Goal: Task Accomplishment & Management: Complete application form

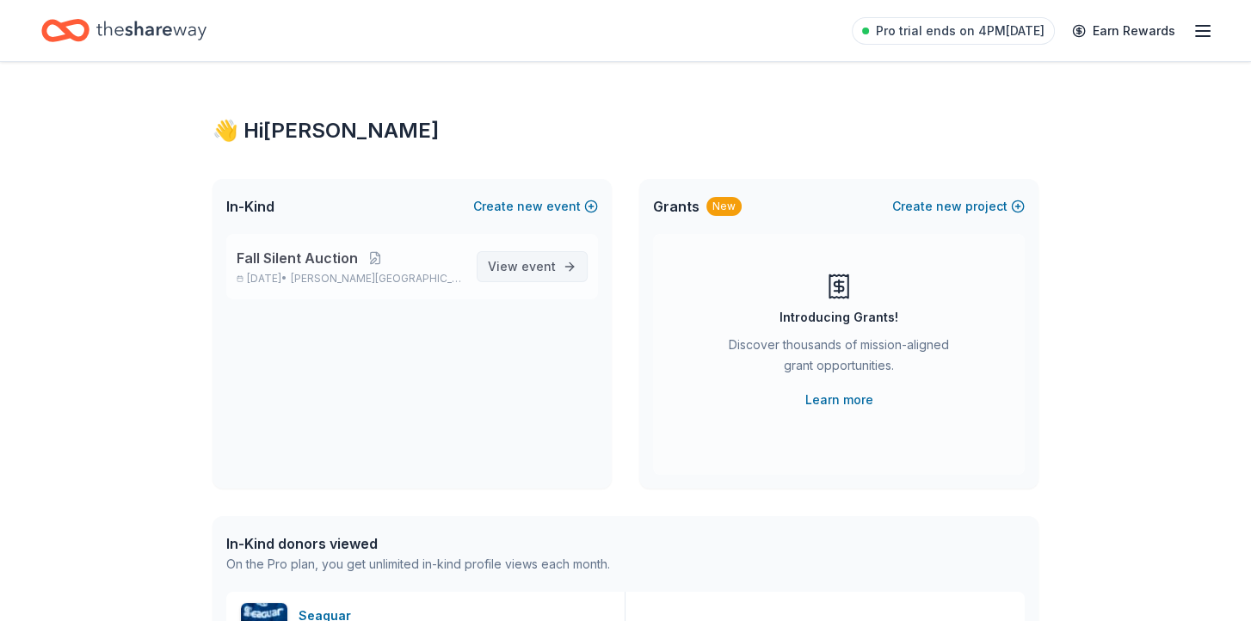
click at [519, 271] on span "View event" at bounding box center [522, 266] width 68 height 21
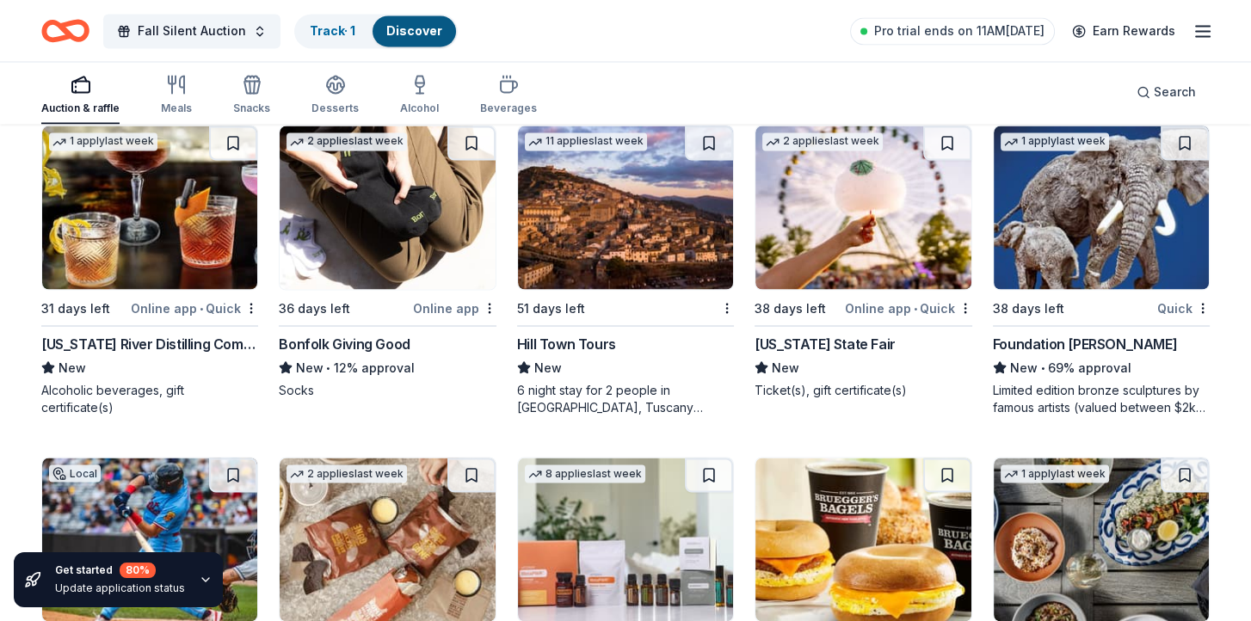
scroll to position [3850, 0]
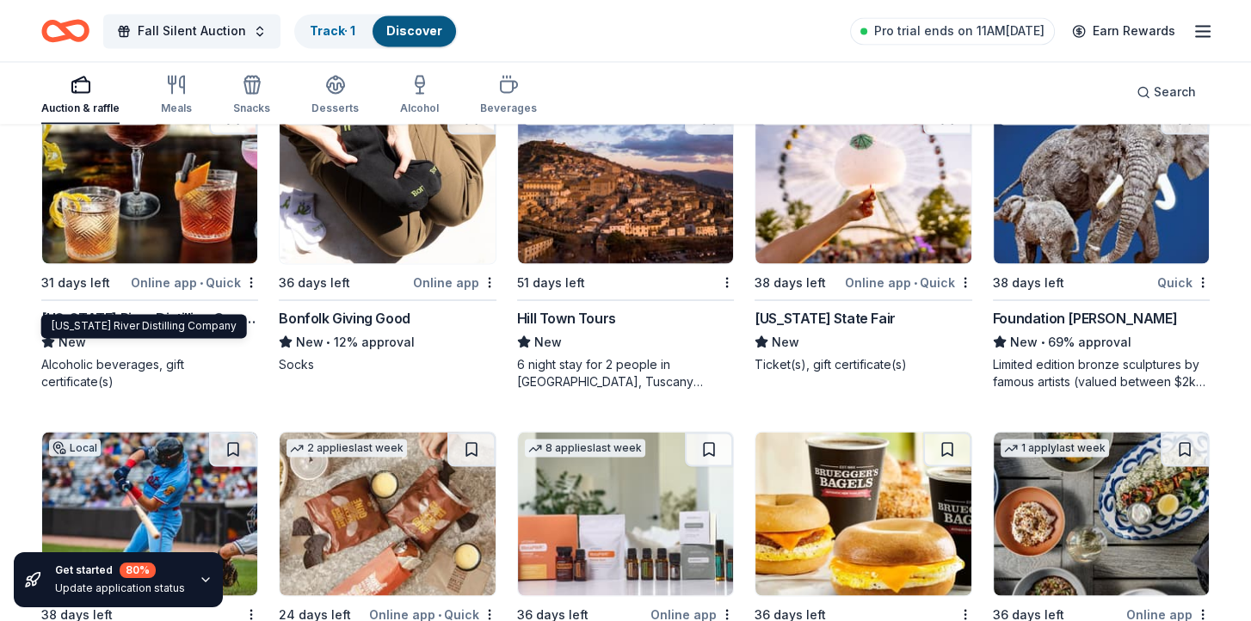
click at [207, 307] on div "Mississippi River Distilling Company" at bounding box center [149, 317] width 217 height 21
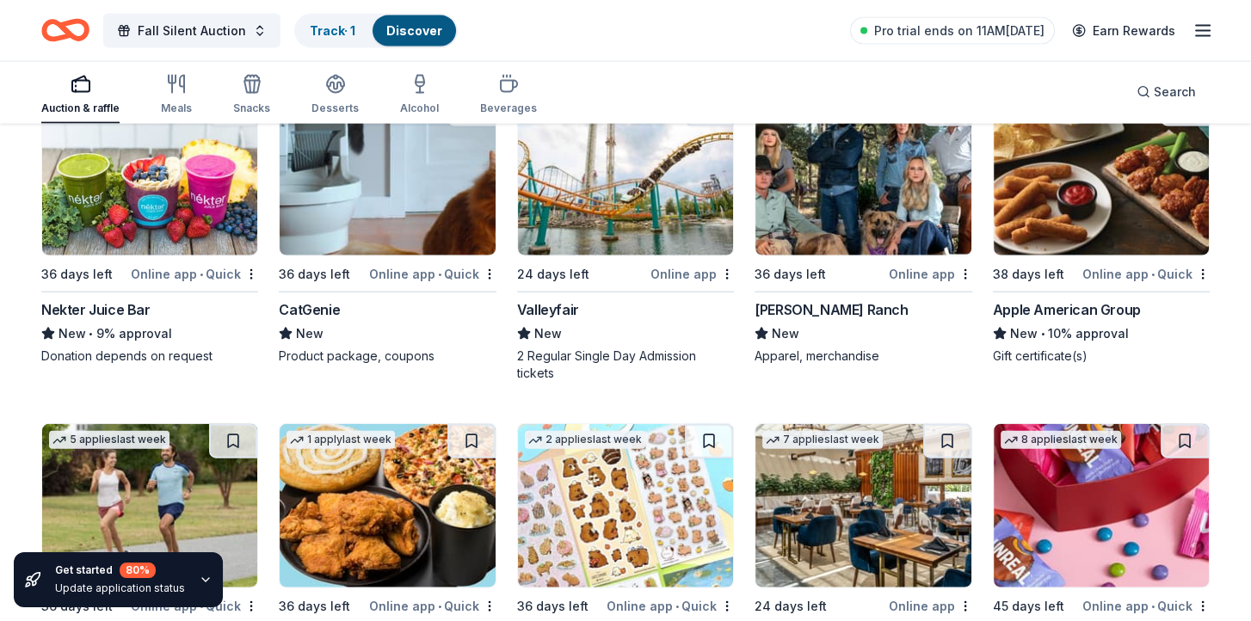
scroll to position [4883, 0]
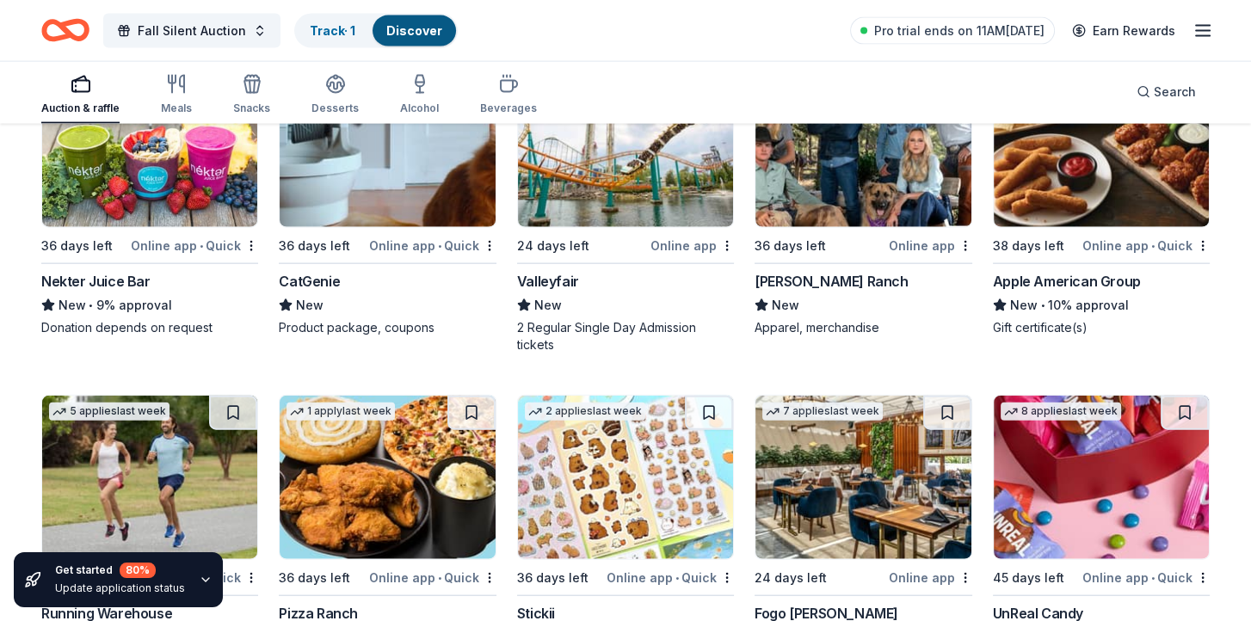
click at [321, 271] on div "CatGenie" at bounding box center [309, 281] width 61 height 21
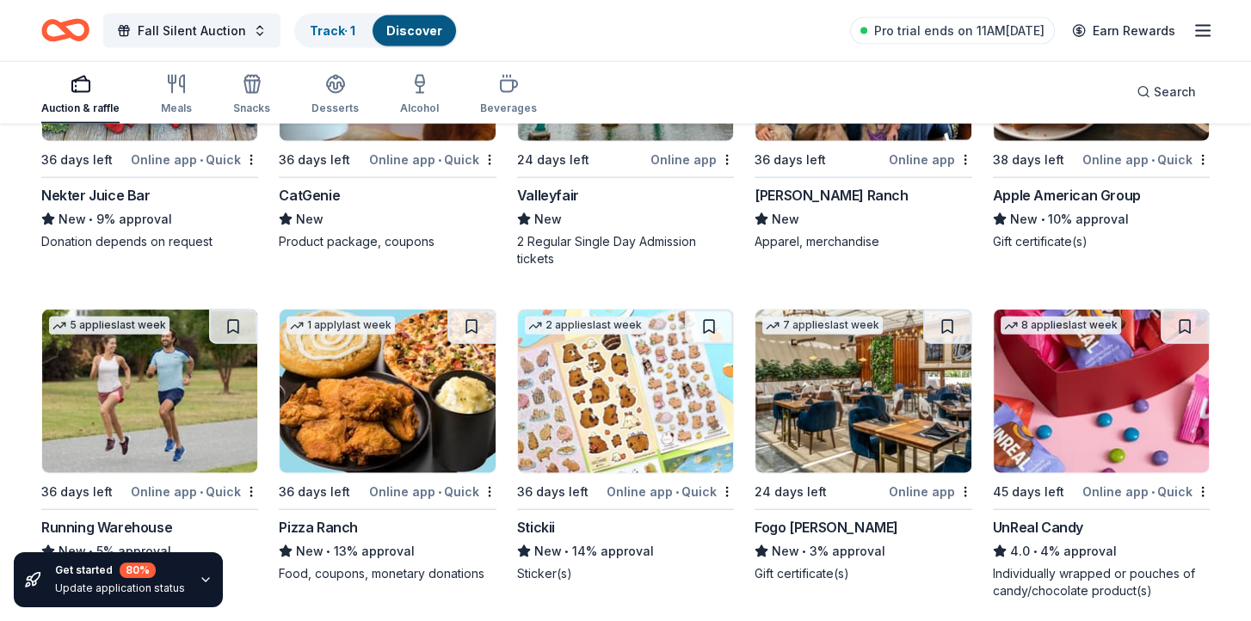
scroll to position [5055, 0]
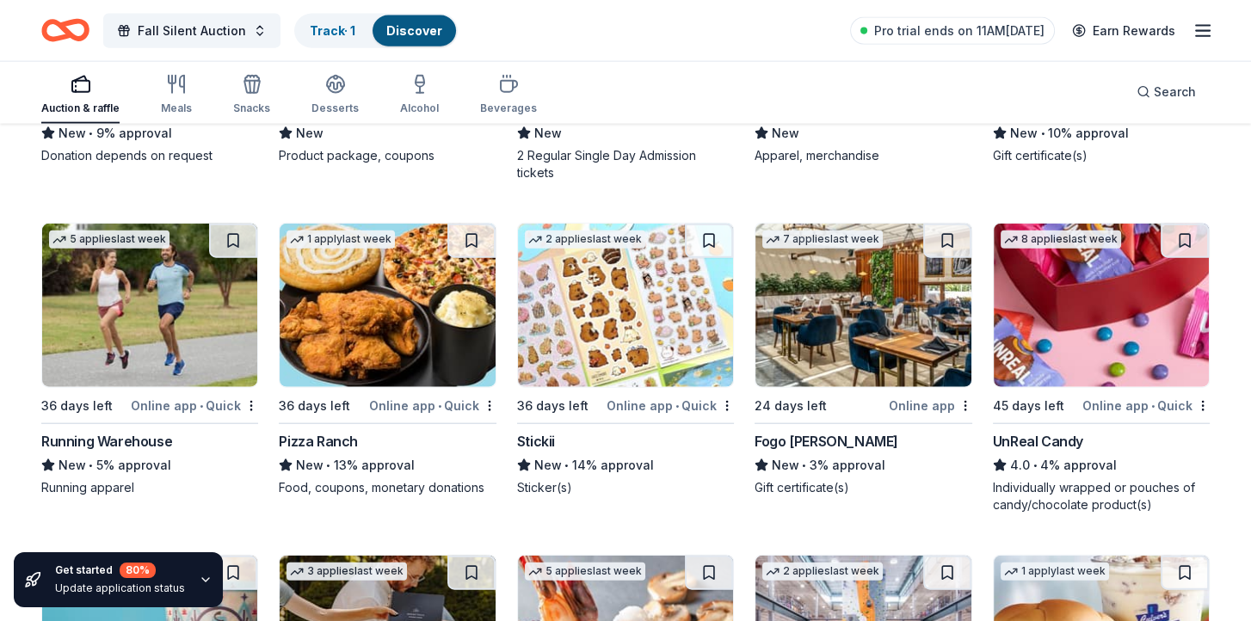
click at [547, 431] on div "Stickii" at bounding box center [536, 441] width 38 height 21
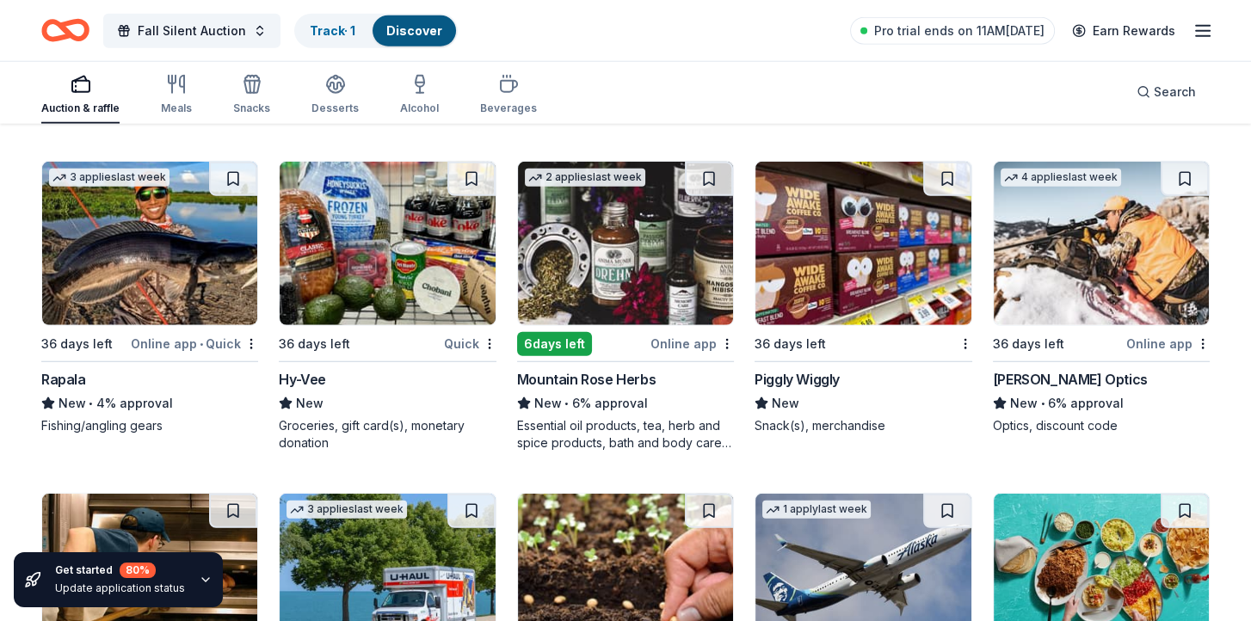
scroll to position [5829, 0]
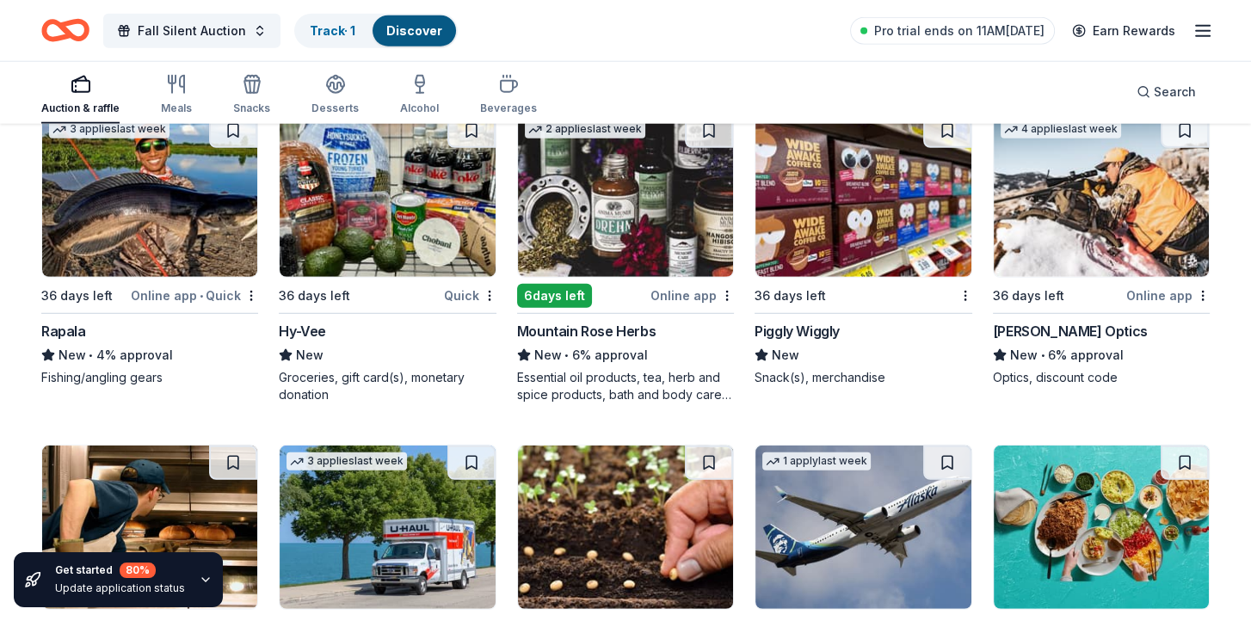
click at [583, 321] on div "Mountain Rose Herbs" at bounding box center [586, 331] width 139 height 21
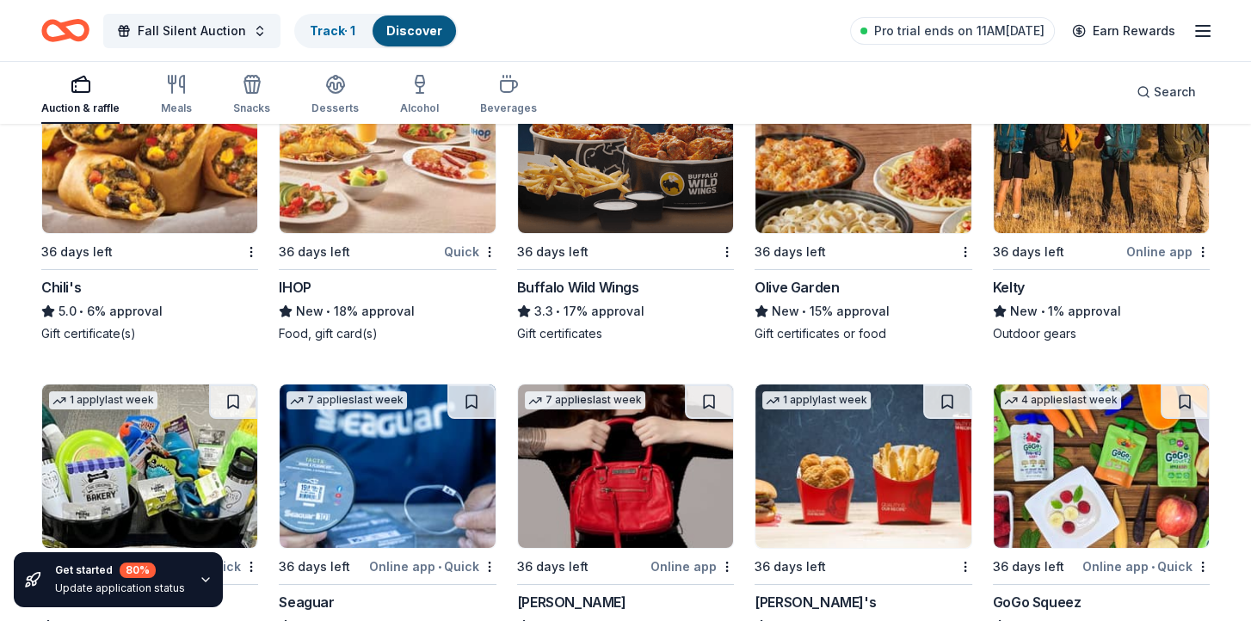
scroll to position [7809, 0]
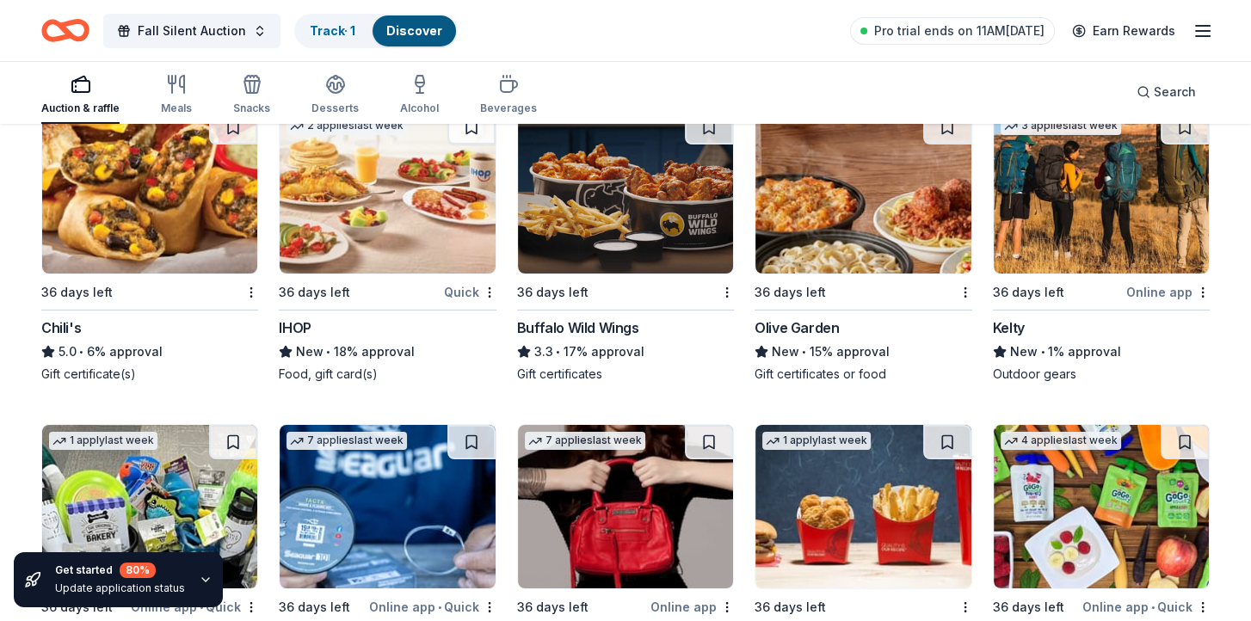
click at [1016, 318] on div "Kelty" at bounding box center [1009, 328] width 32 height 21
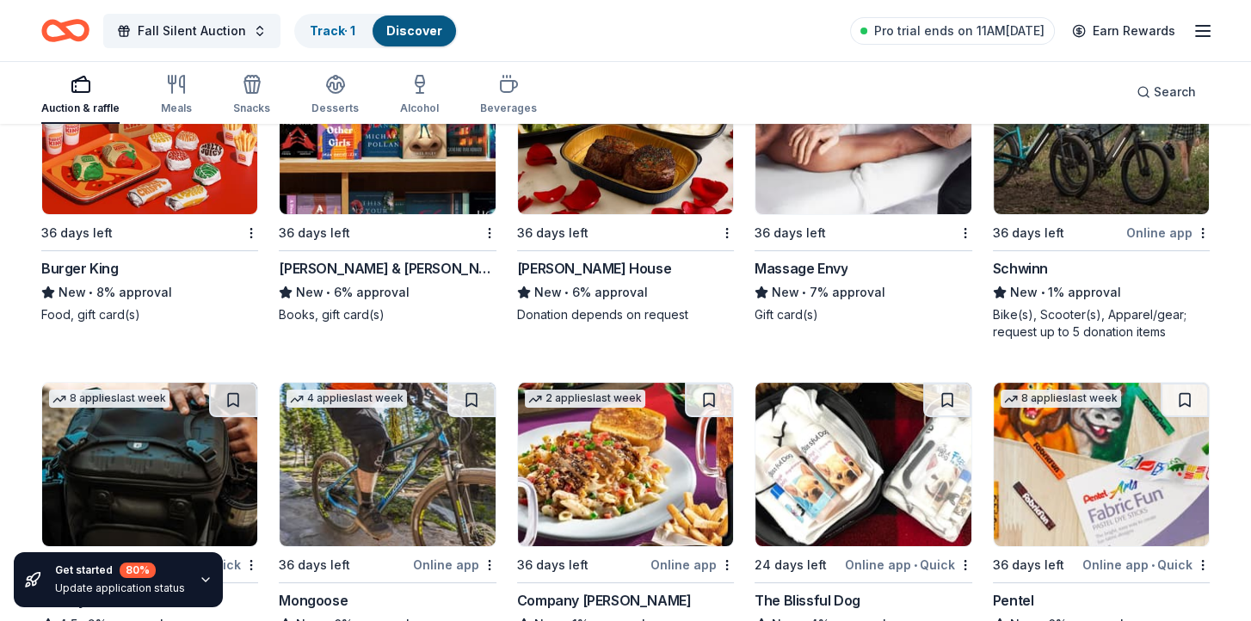
scroll to position [8497, 0]
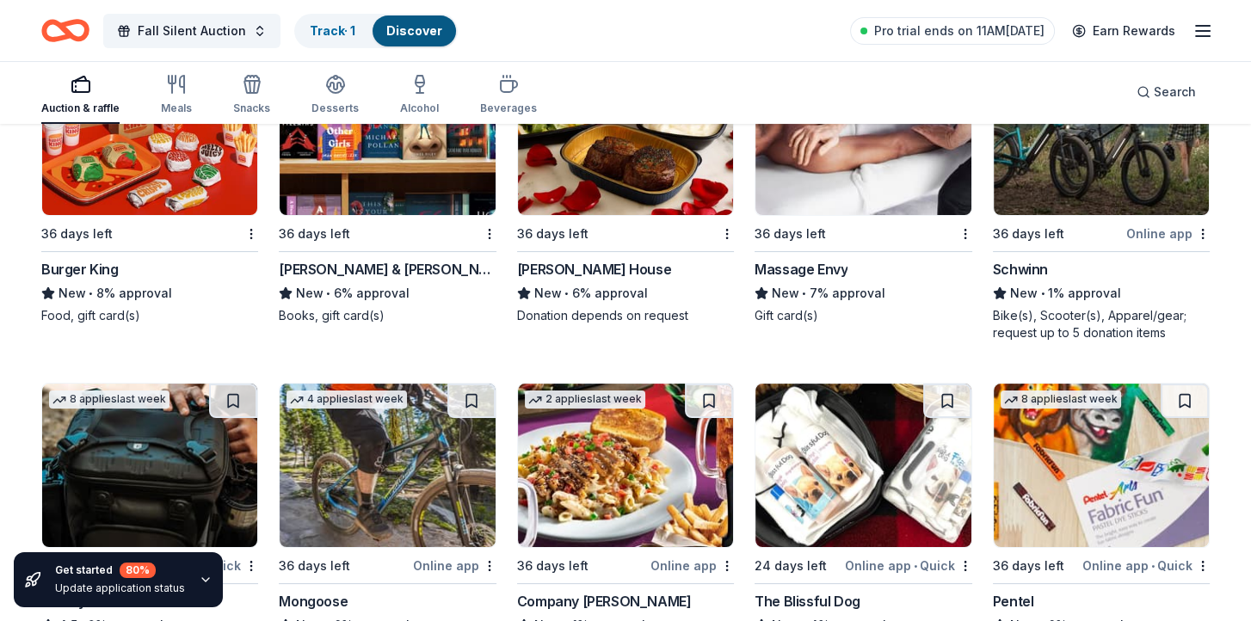
click at [1038, 259] on div "Schwinn" at bounding box center [1020, 269] width 55 height 21
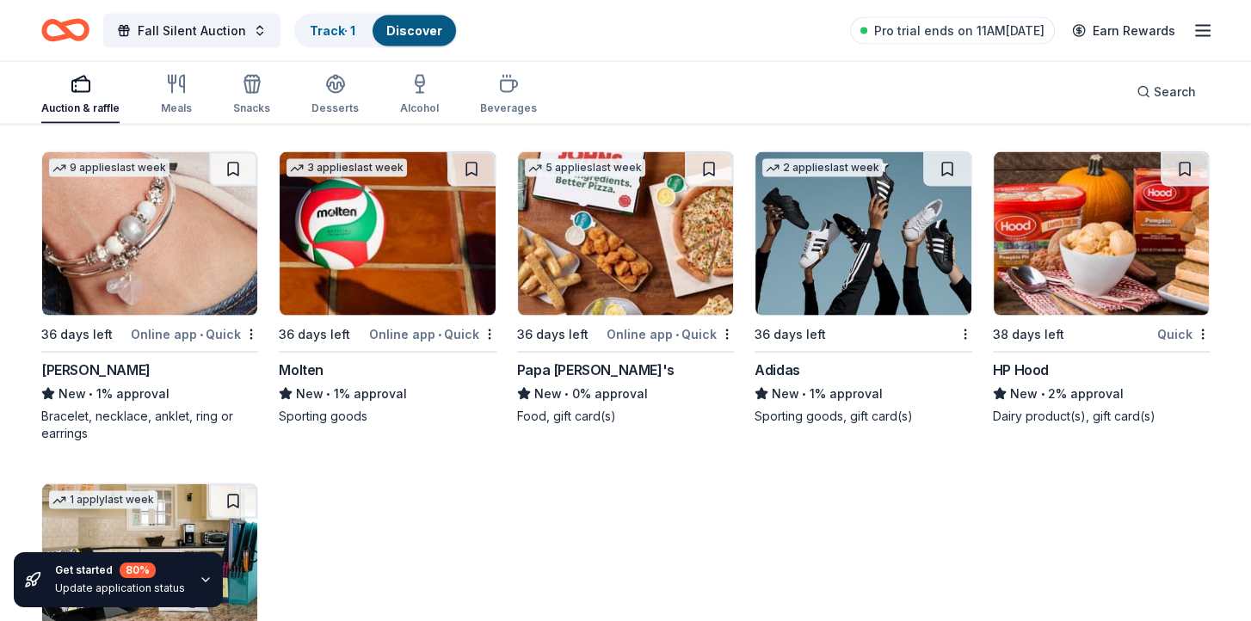
scroll to position [12238, 0]
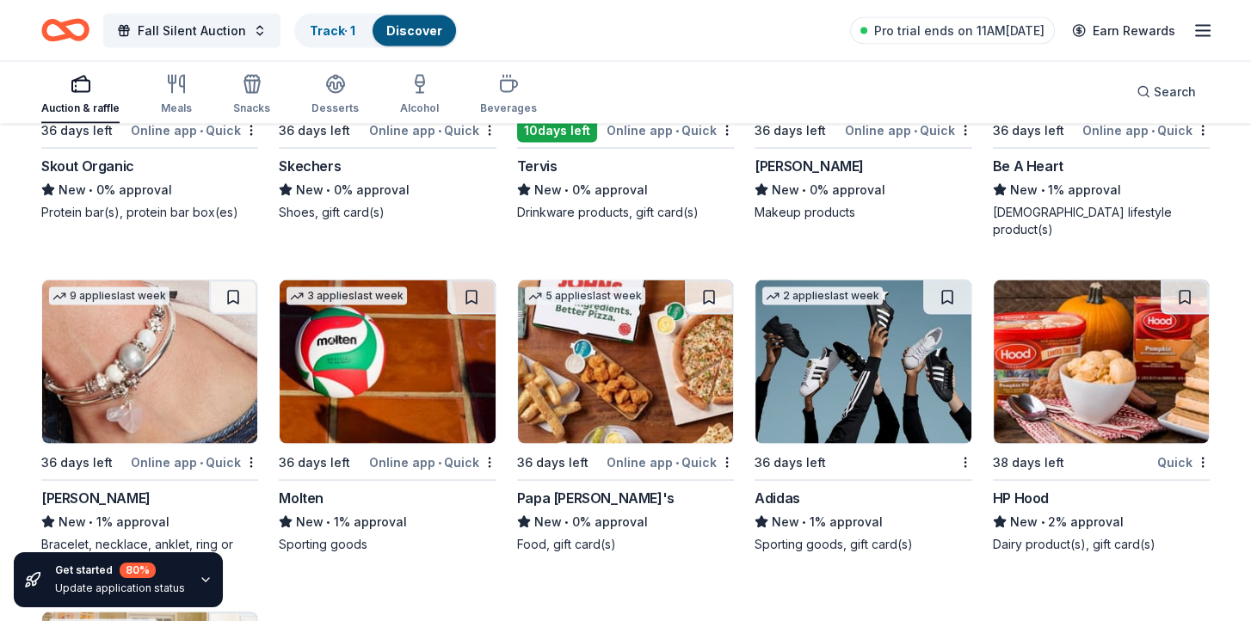
click at [116, 488] on div "[PERSON_NAME]" at bounding box center [95, 498] width 109 height 21
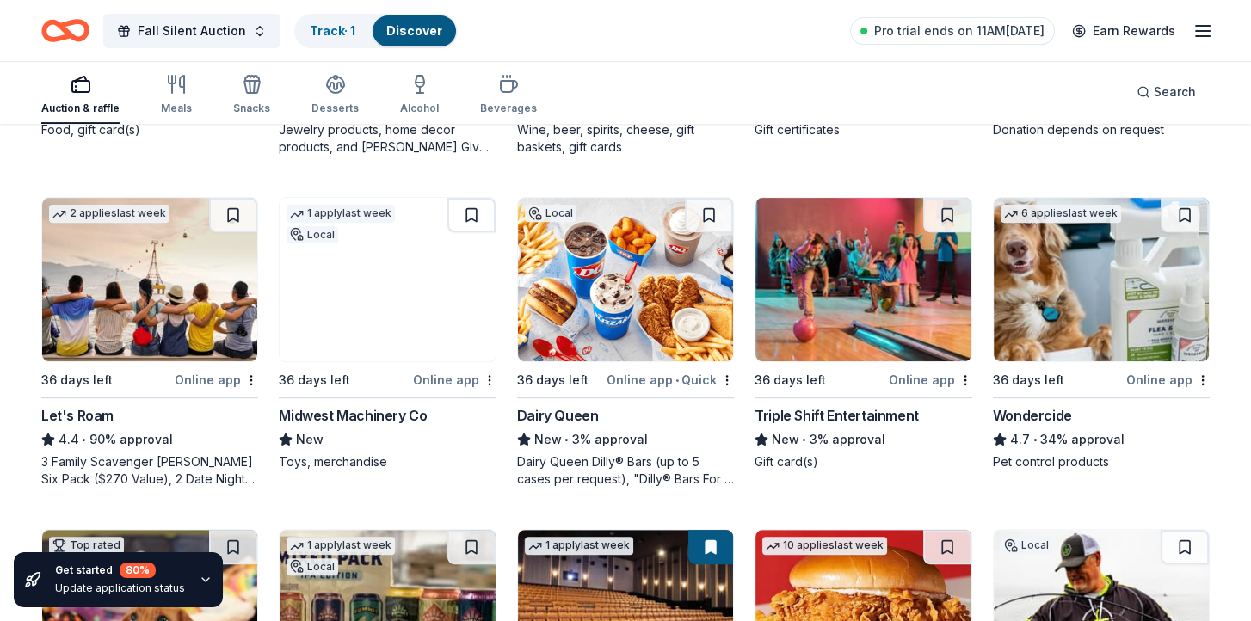
scroll to position [430, 0]
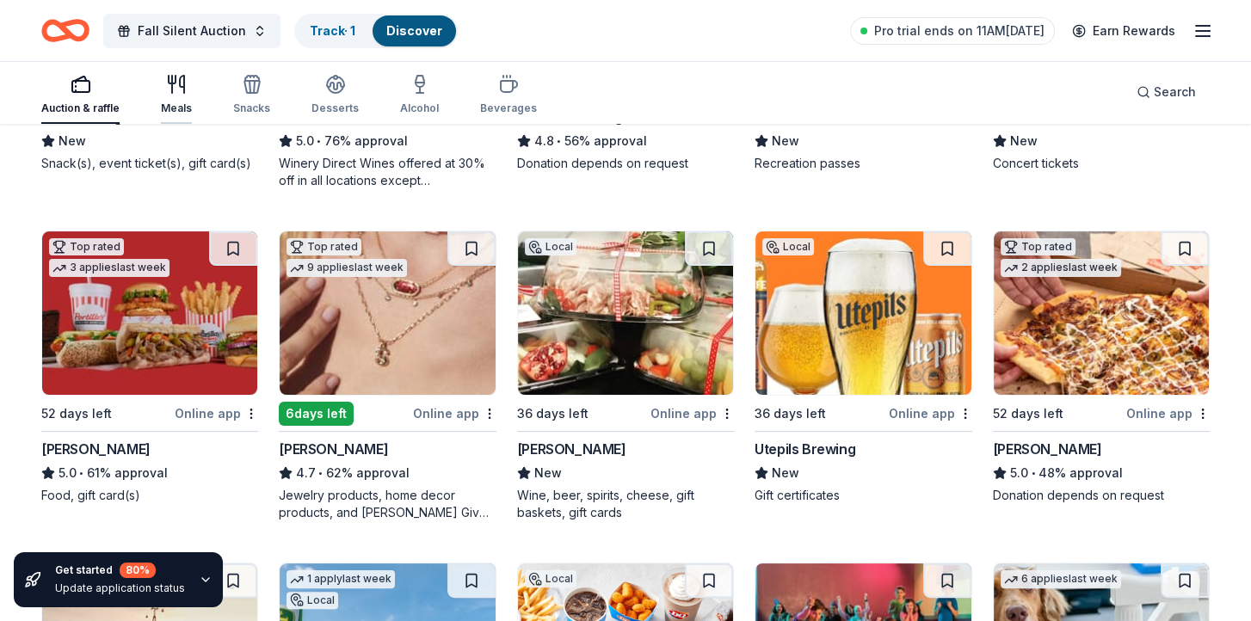
click at [180, 86] on icon "button" at bounding box center [182, 84] width 4 height 17
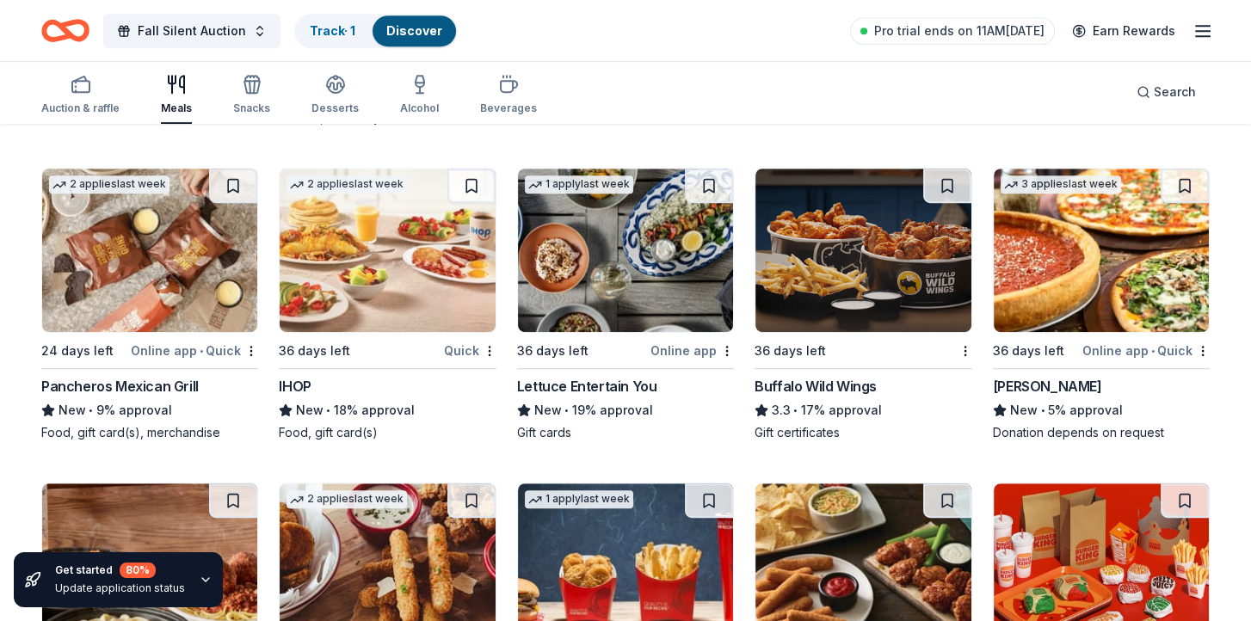
scroll to position [1187, 0]
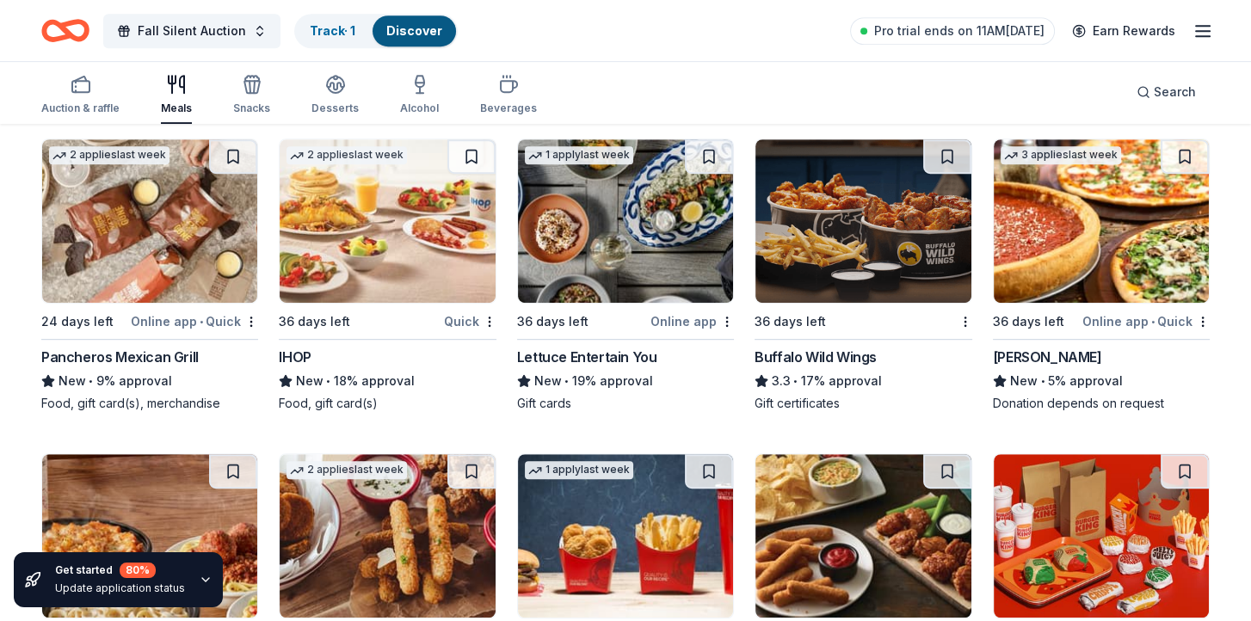
click at [809, 347] on div "Buffalo Wild Wings" at bounding box center [816, 357] width 122 height 21
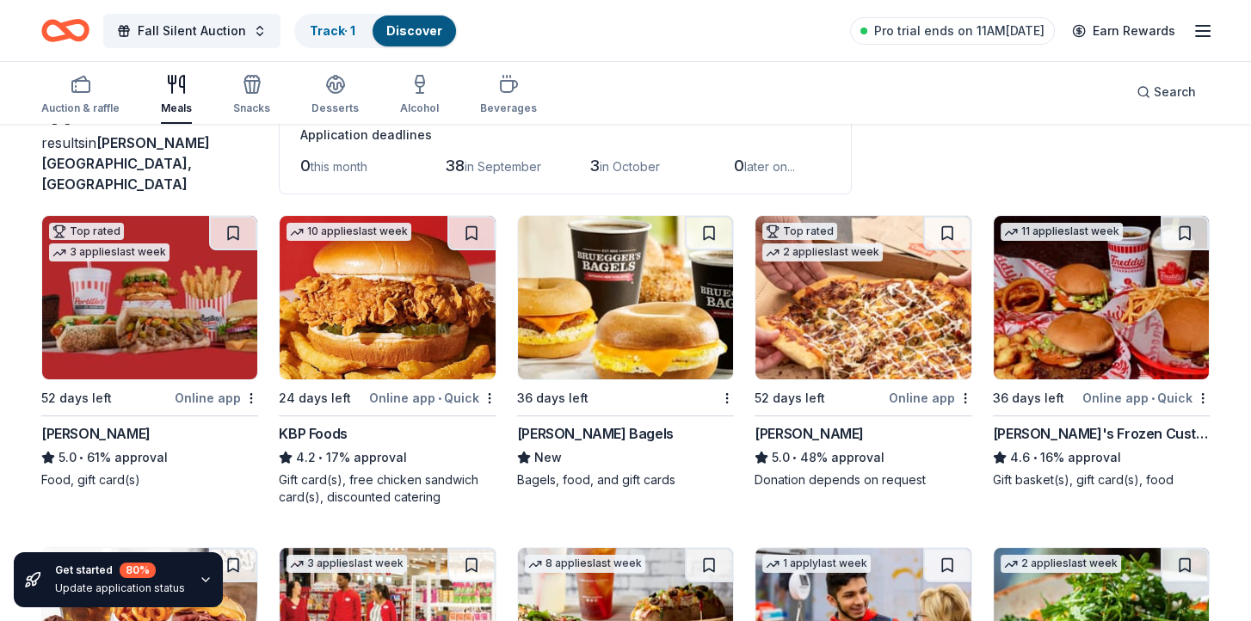
scroll to position [109, 0]
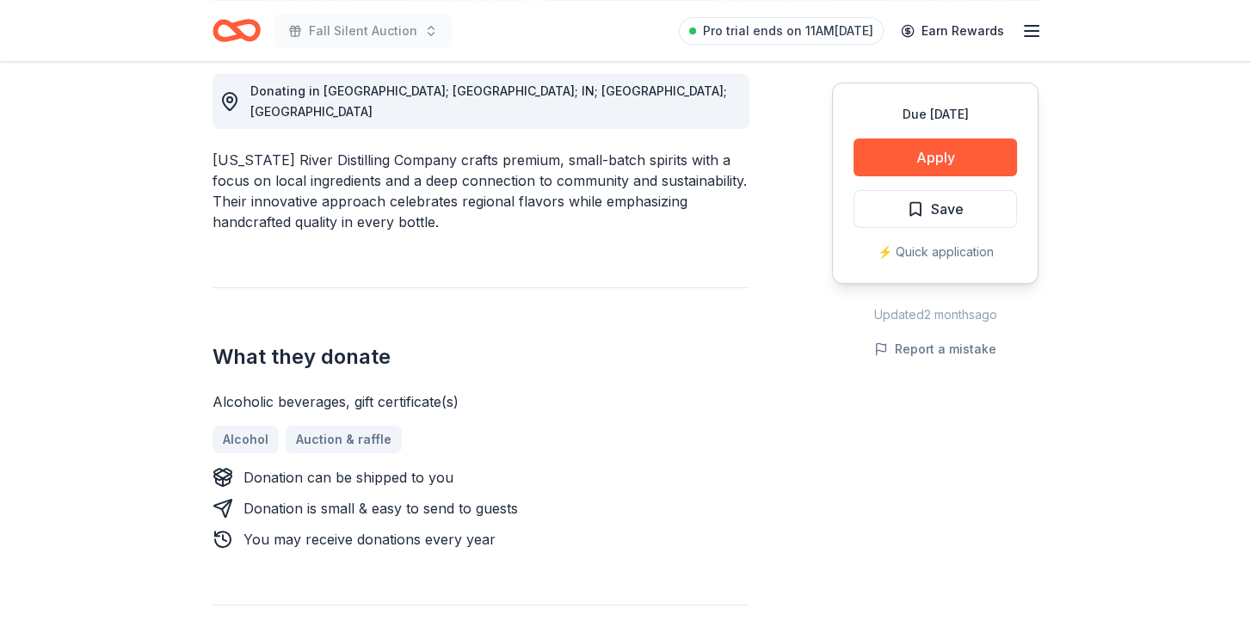
scroll to position [516, 0]
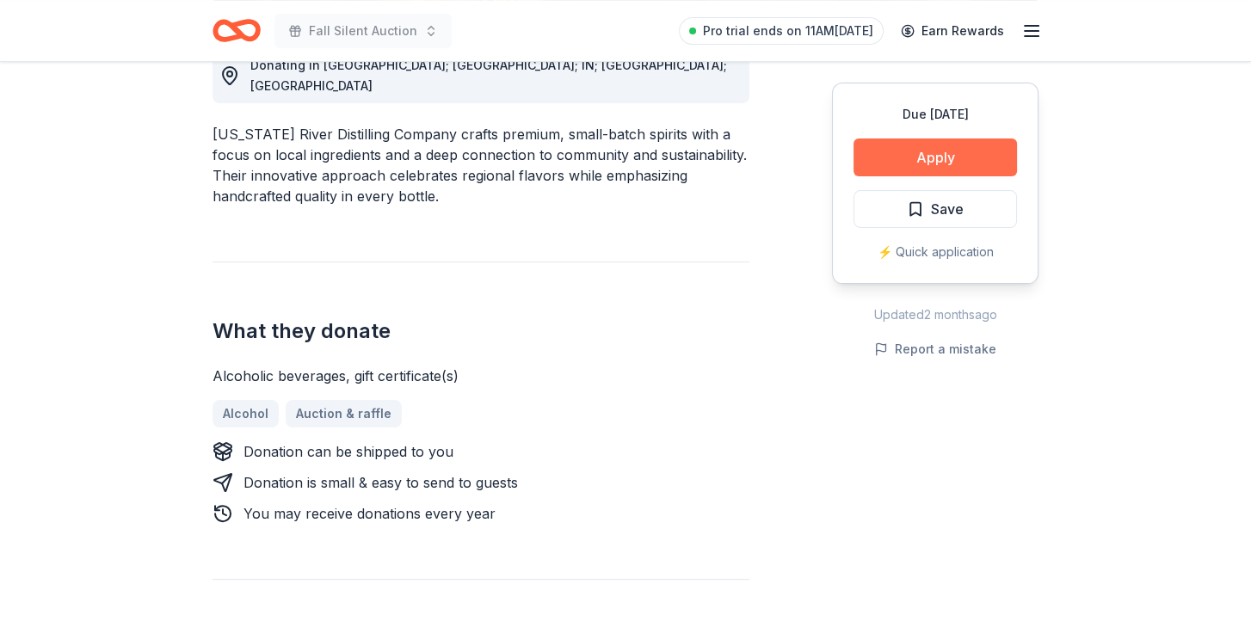
click at [940, 163] on button "Apply" at bounding box center [936, 158] width 164 height 38
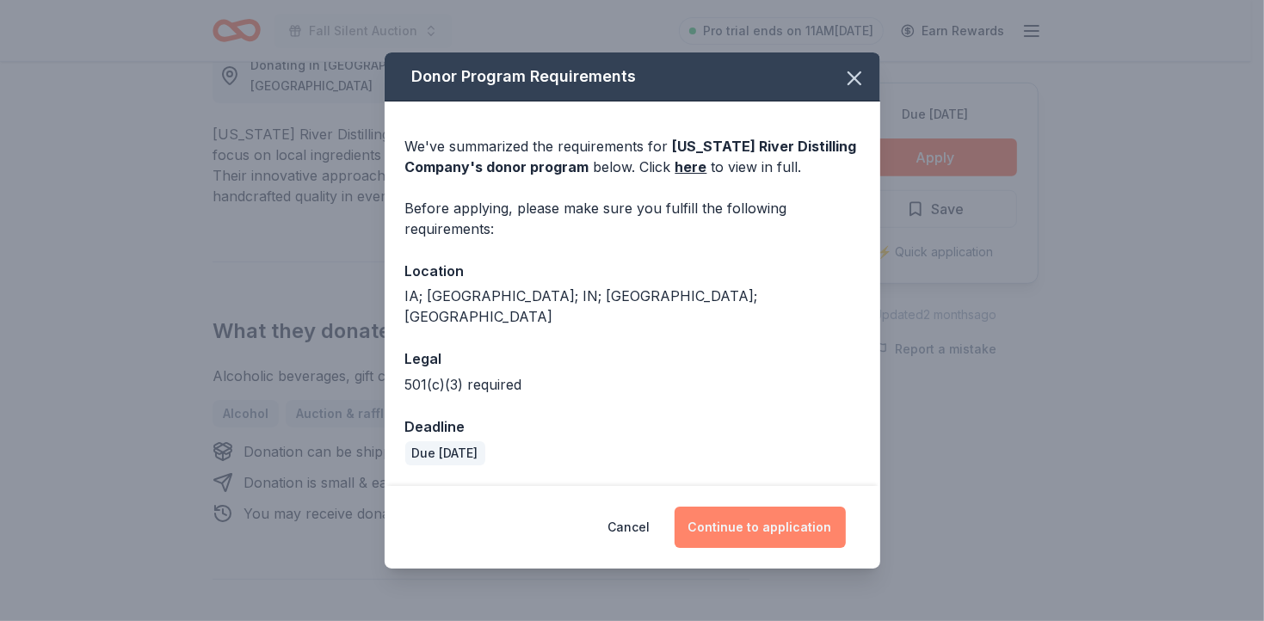
click at [808, 519] on button "Continue to application" at bounding box center [760, 527] width 171 height 41
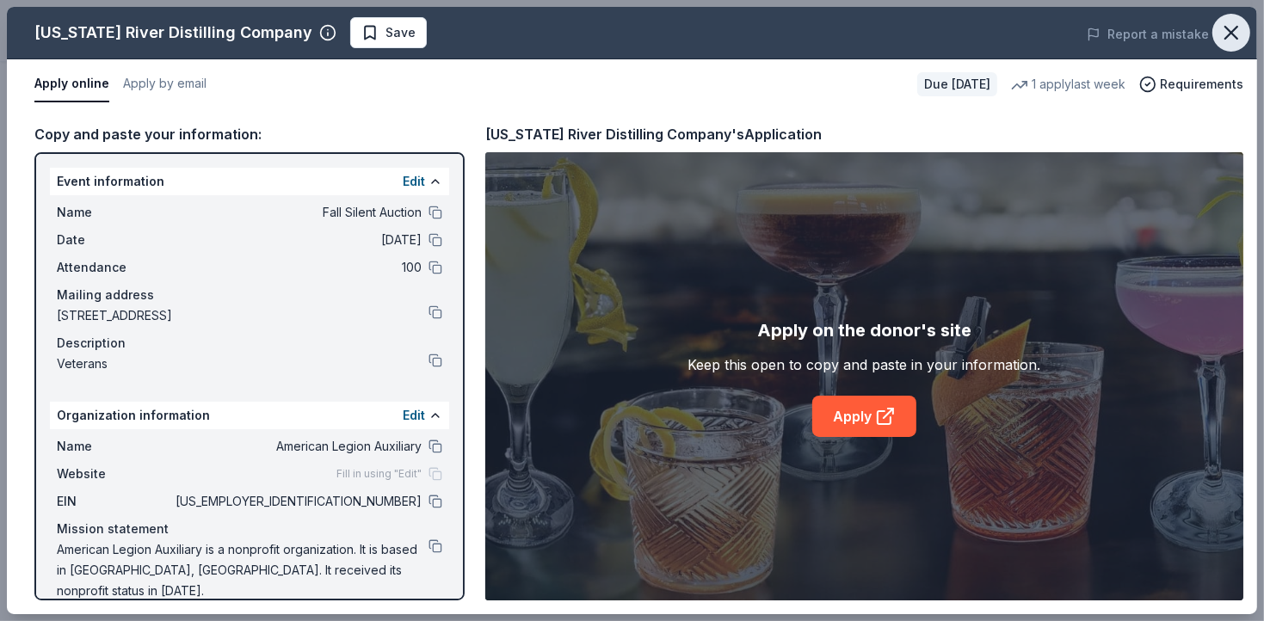
click at [1234, 36] on icon "button" at bounding box center [1232, 33] width 12 height 12
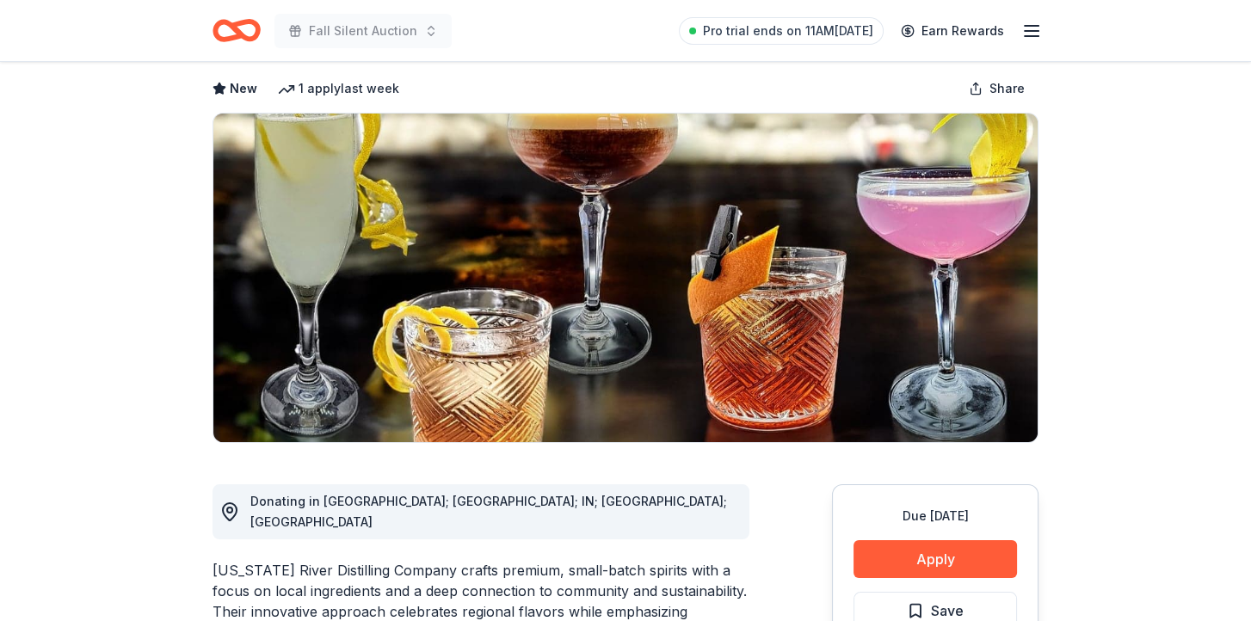
scroll to position [0, 0]
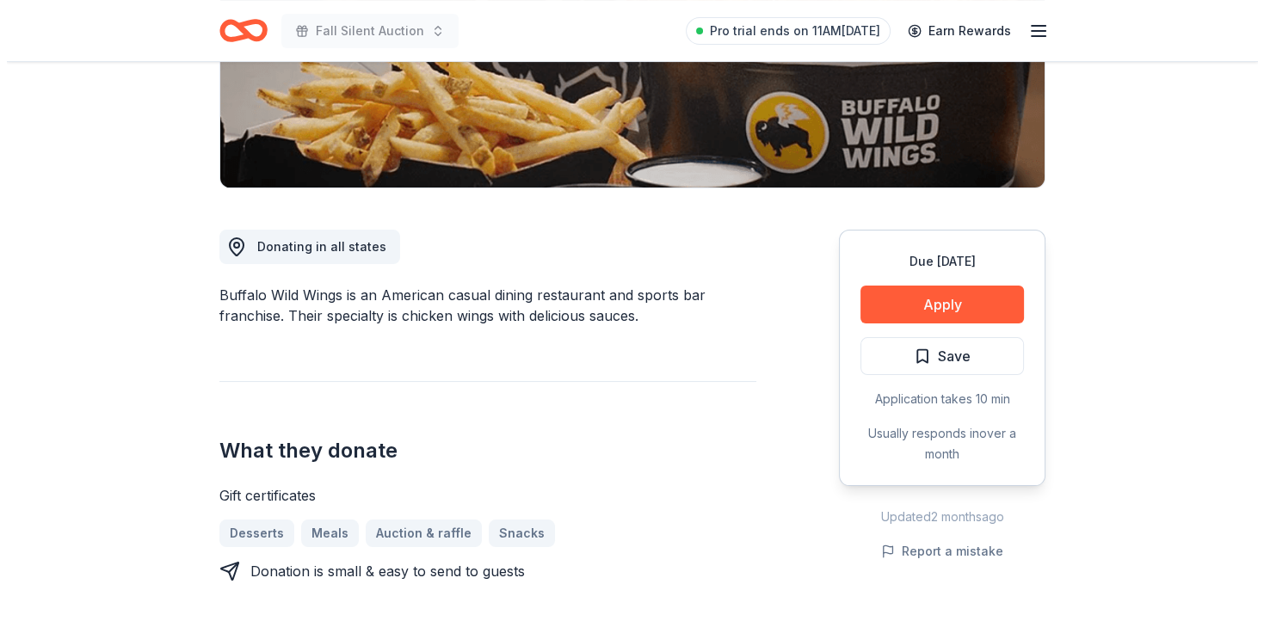
scroll to position [258, 0]
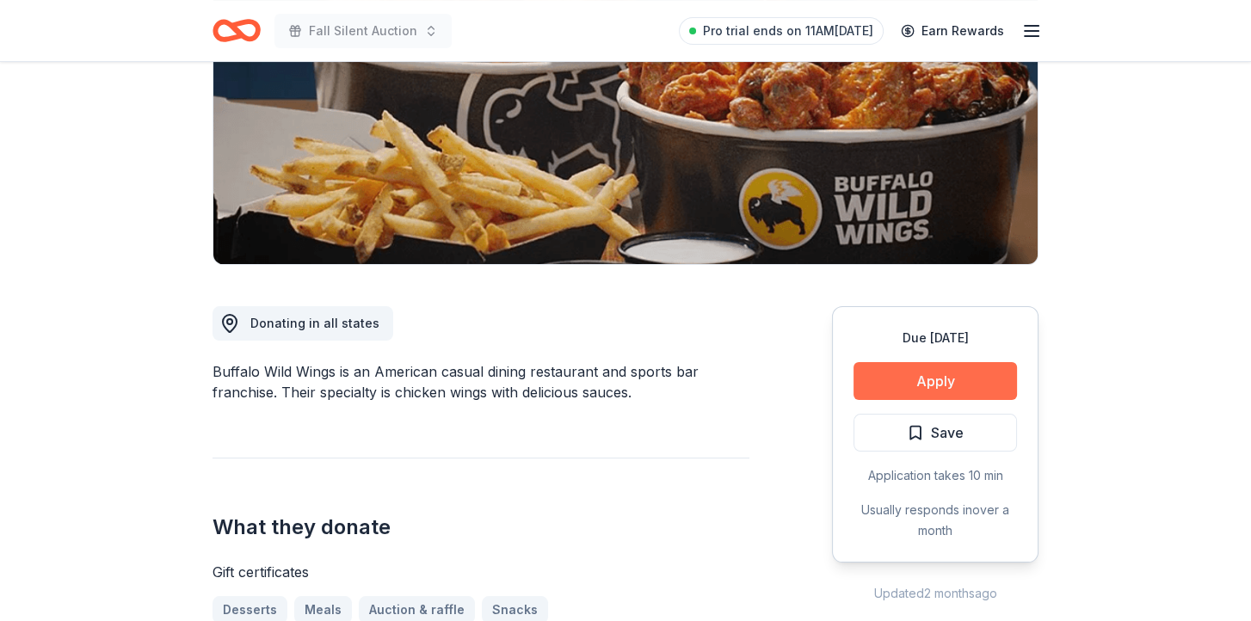
click at [911, 380] on button "Apply" at bounding box center [936, 381] width 164 height 38
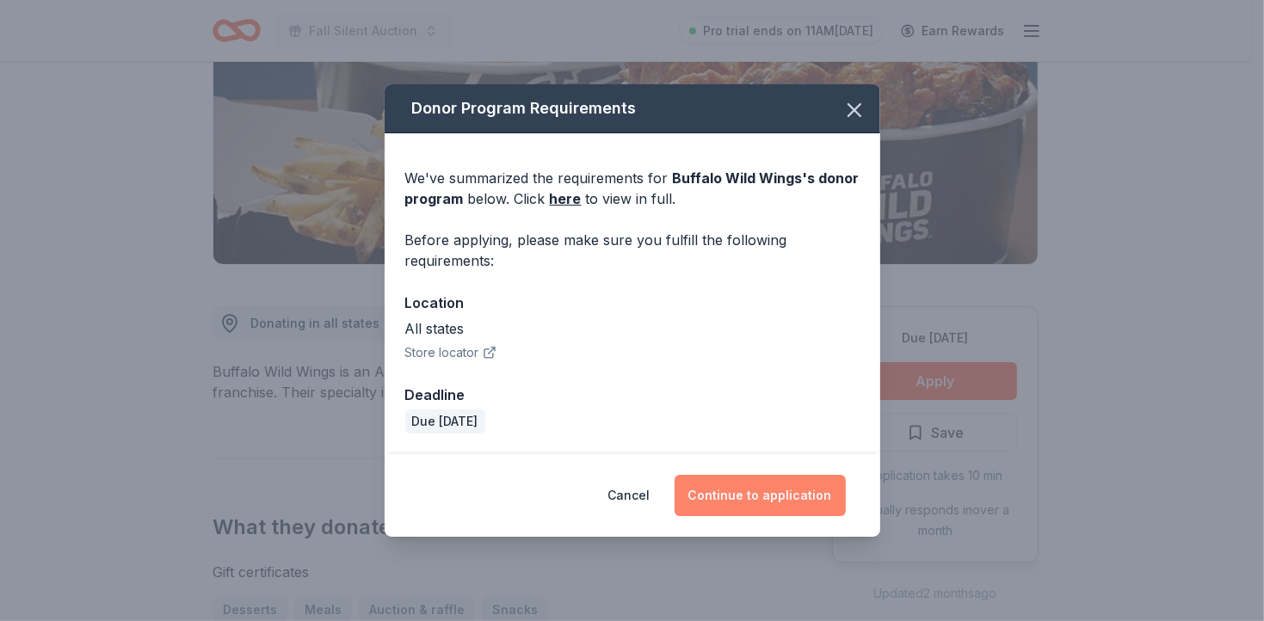
click at [795, 496] on button "Continue to application" at bounding box center [760, 495] width 171 height 41
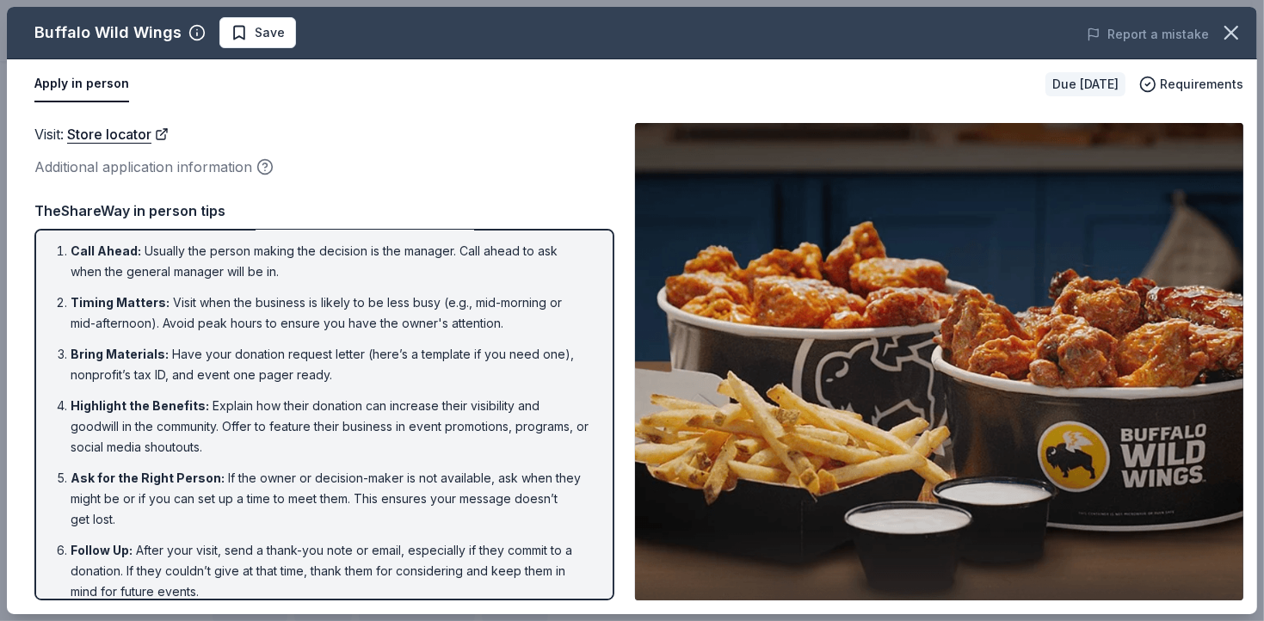
scroll to position [0, 0]
